Goal: Information Seeking & Learning: Learn about a topic

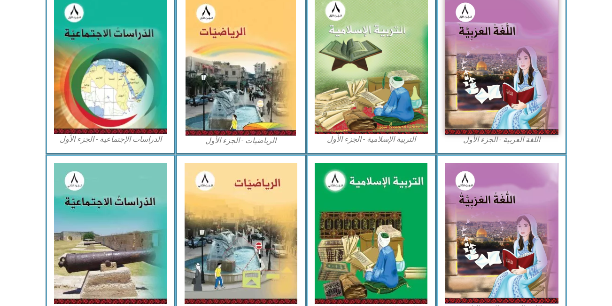
scroll to position [305, 0]
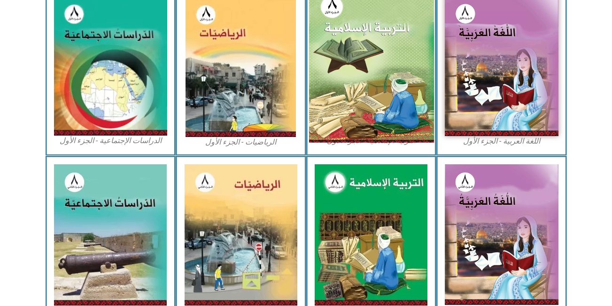
click at [389, 44] on img at bounding box center [371, 66] width 125 height 154
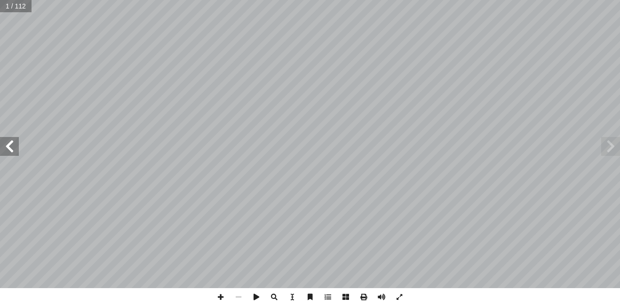
click at [16, 150] on span at bounding box center [9, 146] width 19 height 19
click at [16, 144] on span at bounding box center [9, 146] width 19 height 19
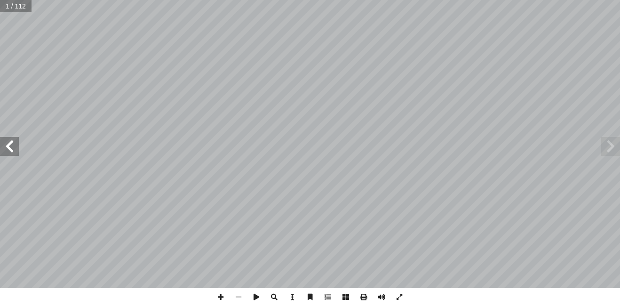
click at [16, 144] on span at bounding box center [9, 146] width 19 height 19
click at [17, 141] on span at bounding box center [9, 146] width 19 height 19
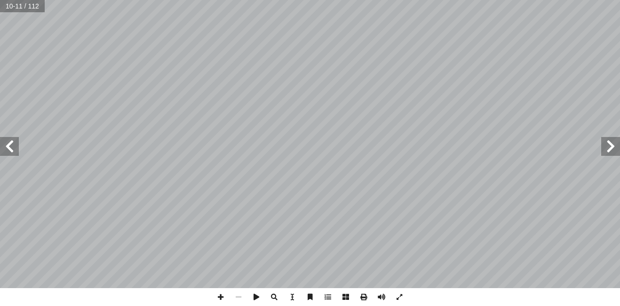
click at [17, 141] on span at bounding box center [9, 146] width 19 height 19
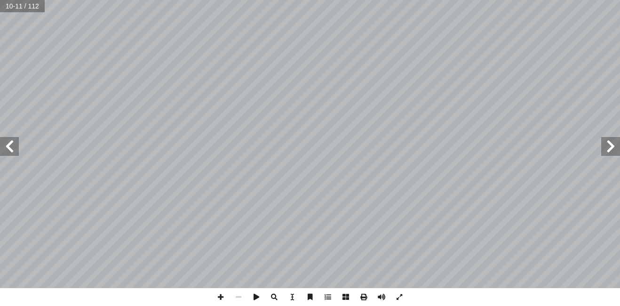
click at [17, 141] on span at bounding box center [9, 146] width 19 height 19
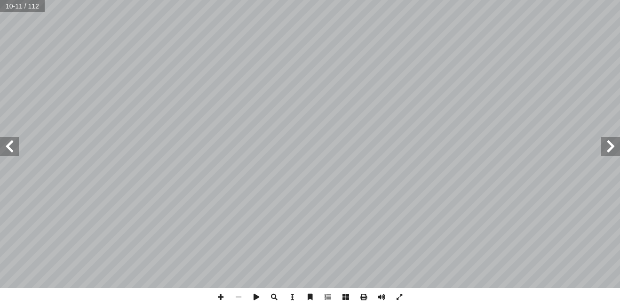
click at [17, 141] on span at bounding box center [9, 146] width 19 height 19
click at [220, 296] on span at bounding box center [221, 297] width 18 height 18
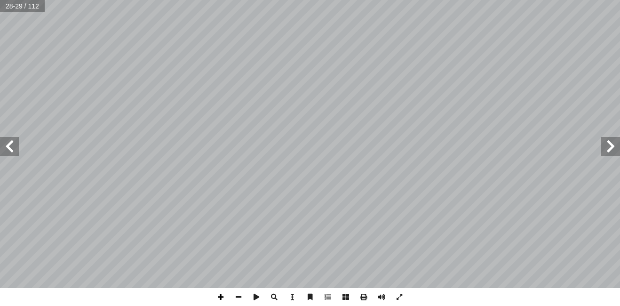
click at [220, 296] on span at bounding box center [221, 297] width 18 height 18
click at [448, 86] on html "الصفحة الرئيسية الصف الأول الصف الثاني الصف الثالث الصف الرابع الصف الخامس الصف…" at bounding box center [310, 43] width 620 height 86
click at [8, 143] on span at bounding box center [9, 146] width 19 height 19
click at [14, 149] on span at bounding box center [9, 146] width 19 height 19
click at [611, 149] on span at bounding box center [610, 146] width 19 height 19
